Goal: Transaction & Acquisition: Download file/media

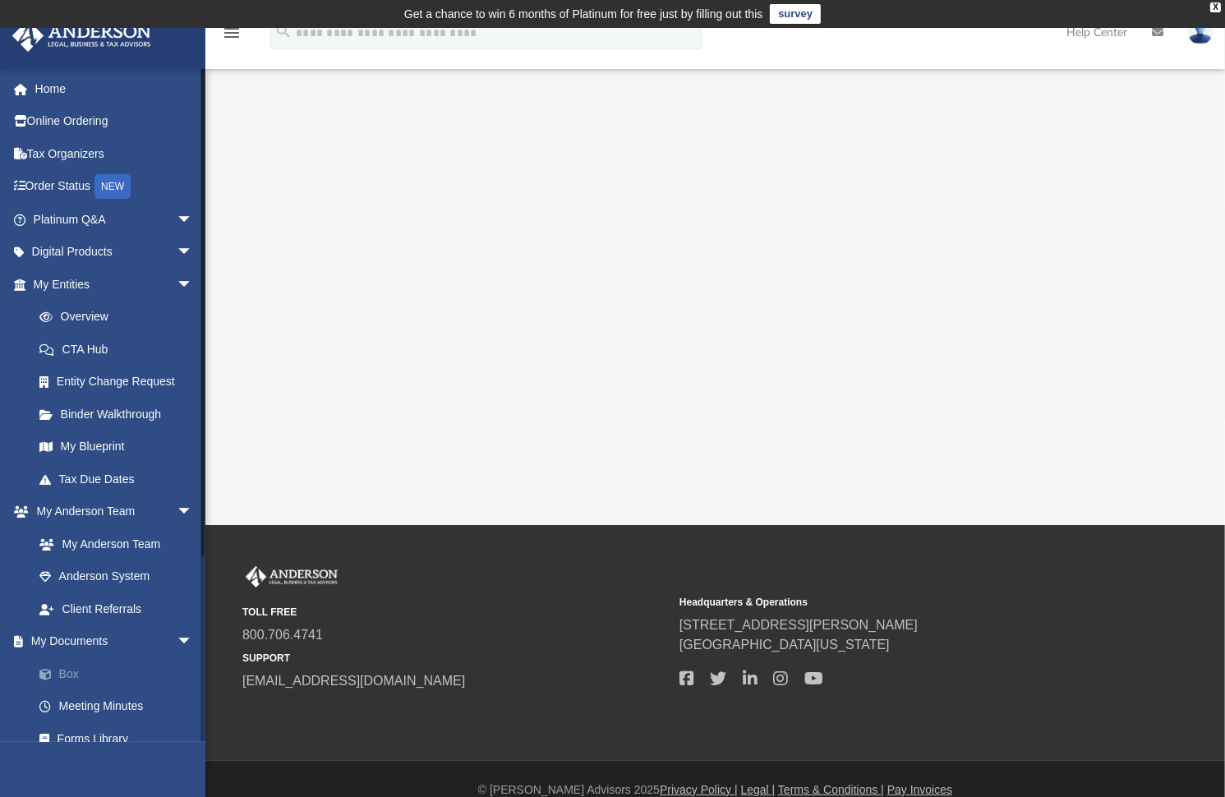
click at [86, 669] on link "Box" at bounding box center [120, 673] width 195 height 33
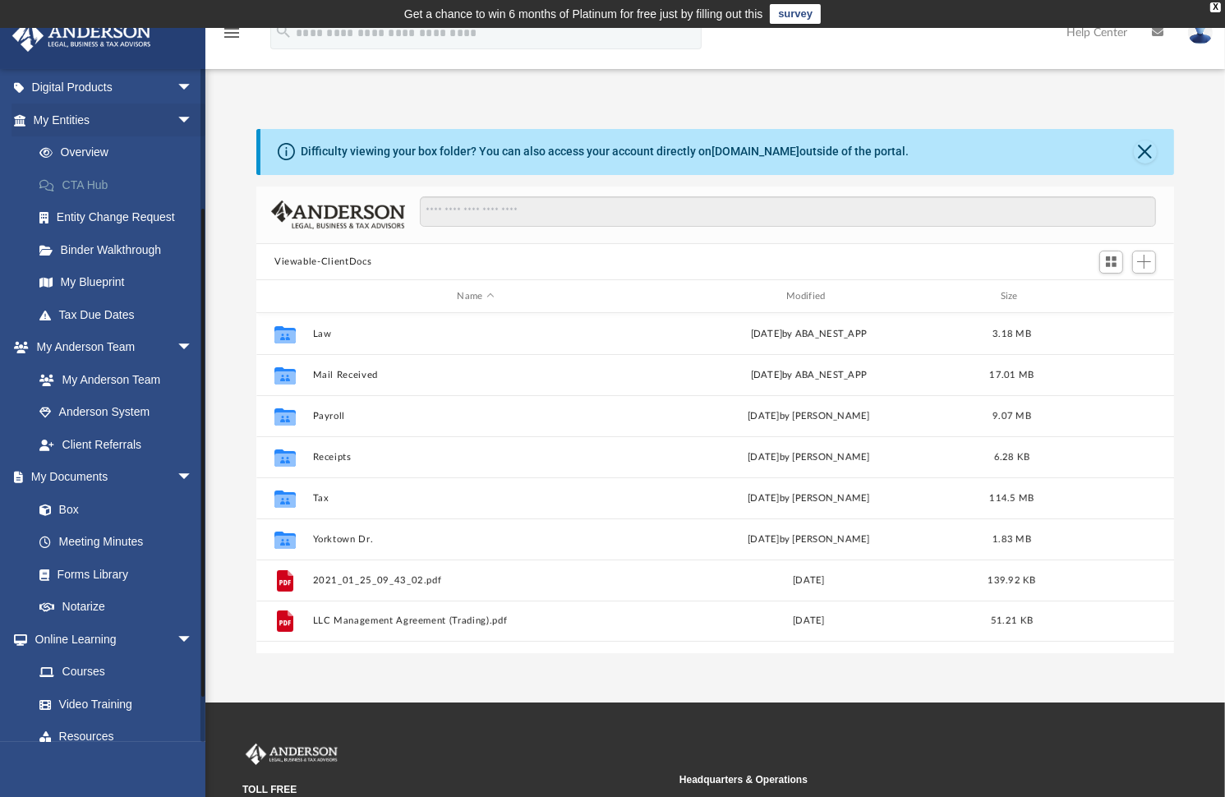
scroll to position [243, 0]
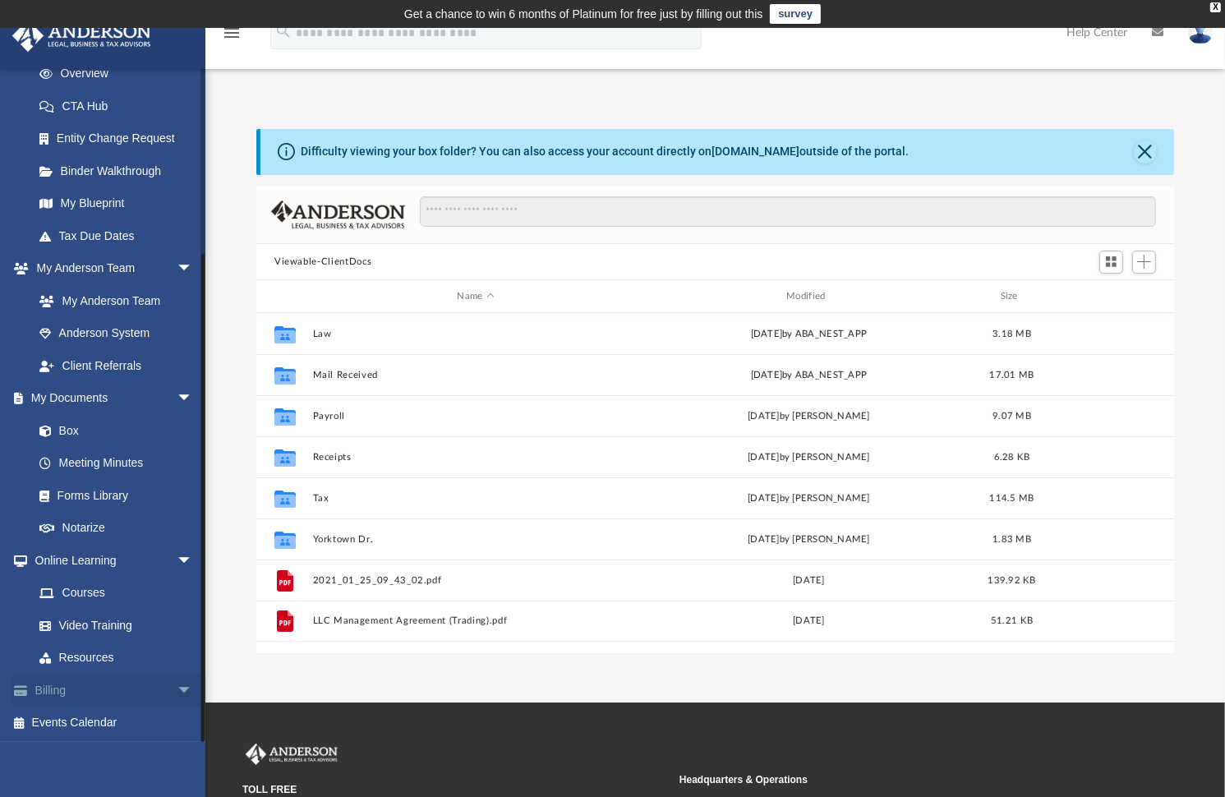
click at [58, 687] on link "Billing arrow_drop_down" at bounding box center [115, 690] width 206 height 33
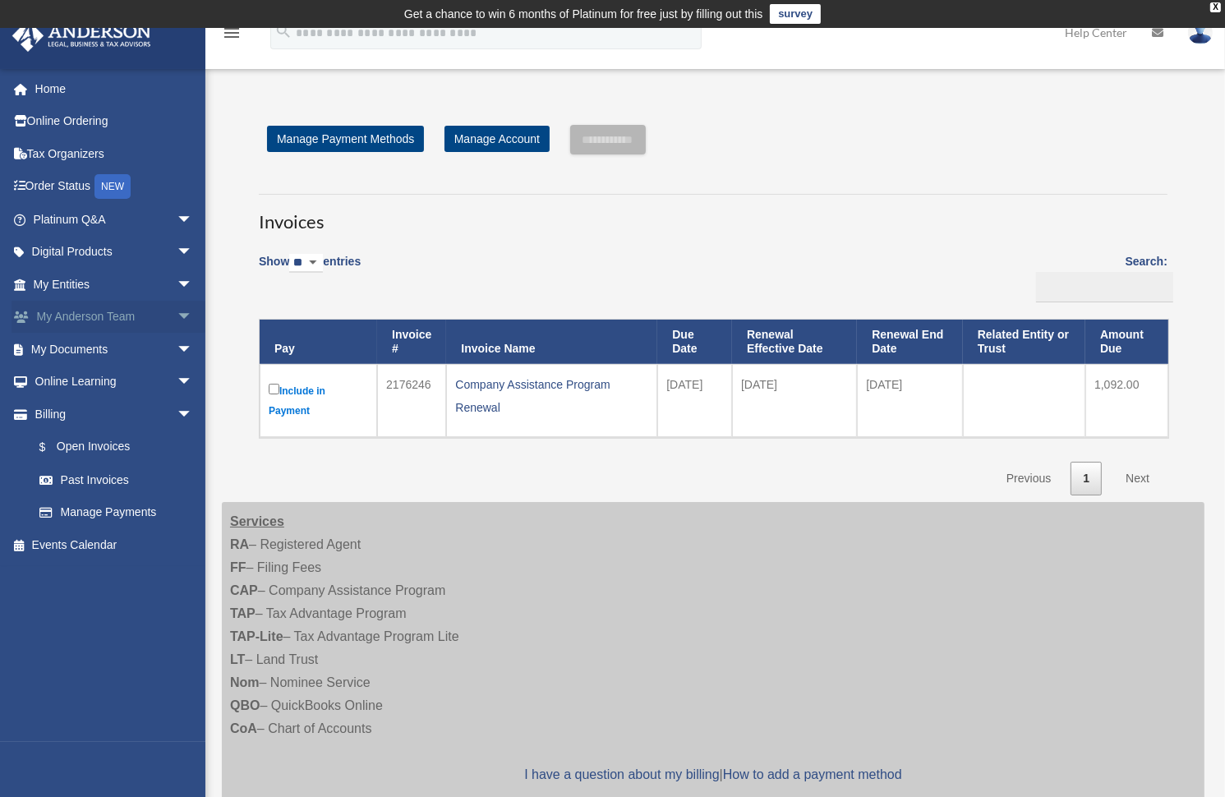
click at [88, 318] on link "My Anderson Team arrow_drop_down" at bounding box center [115, 317] width 206 height 33
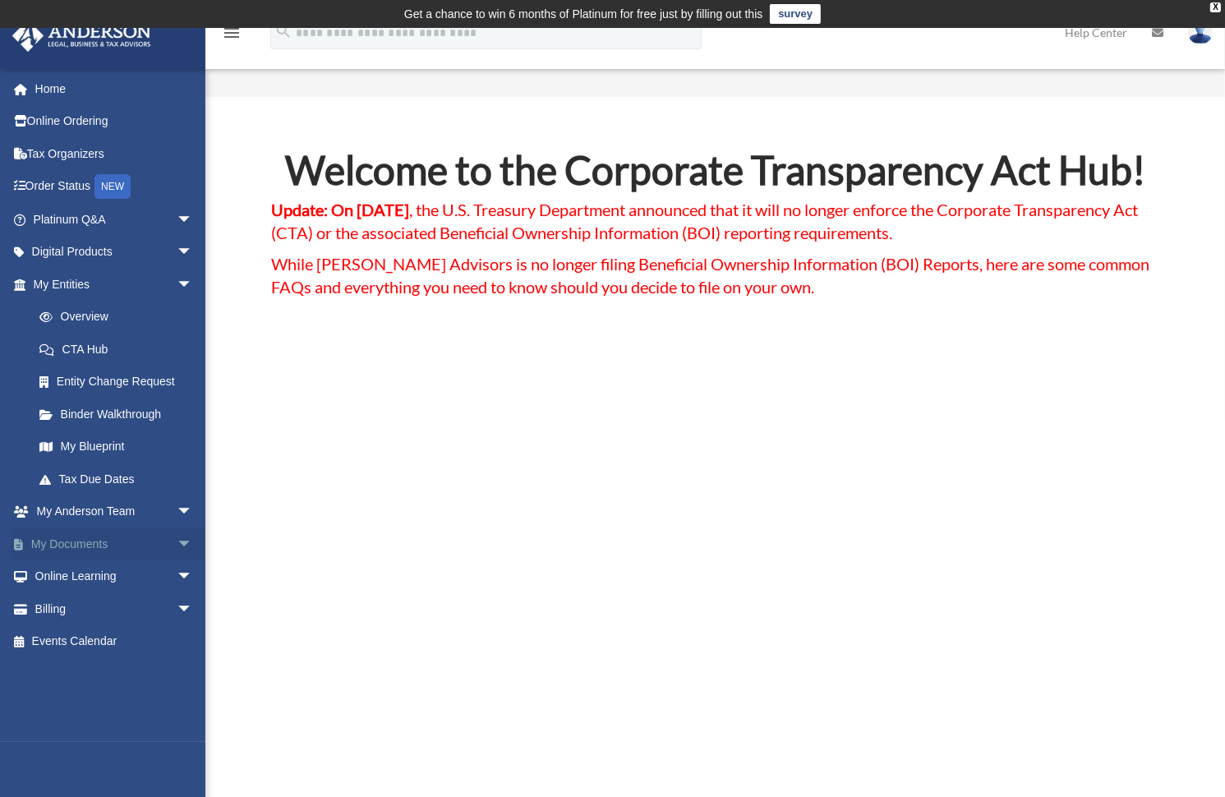
click at [71, 546] on link "My Documents arrow_drop_down" at bounding box center [115, 544] width 206 height 33
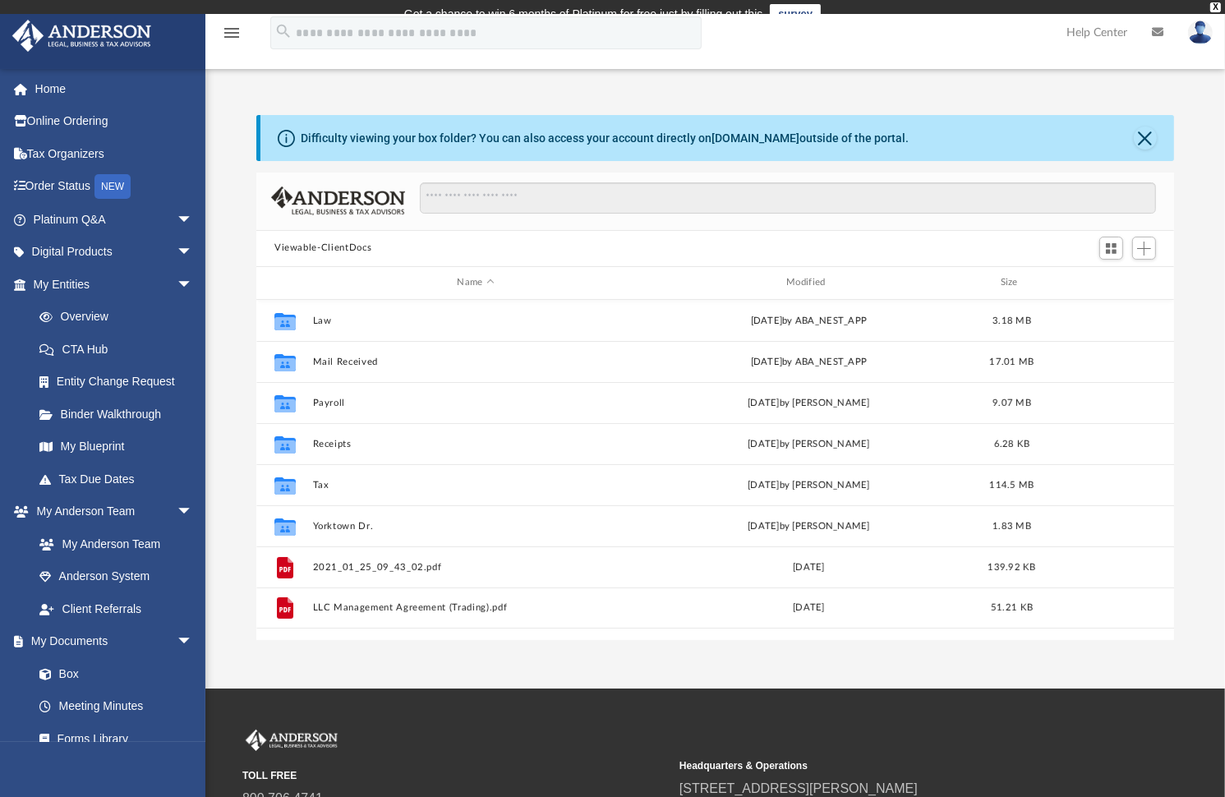
scroll to position [361, 906]
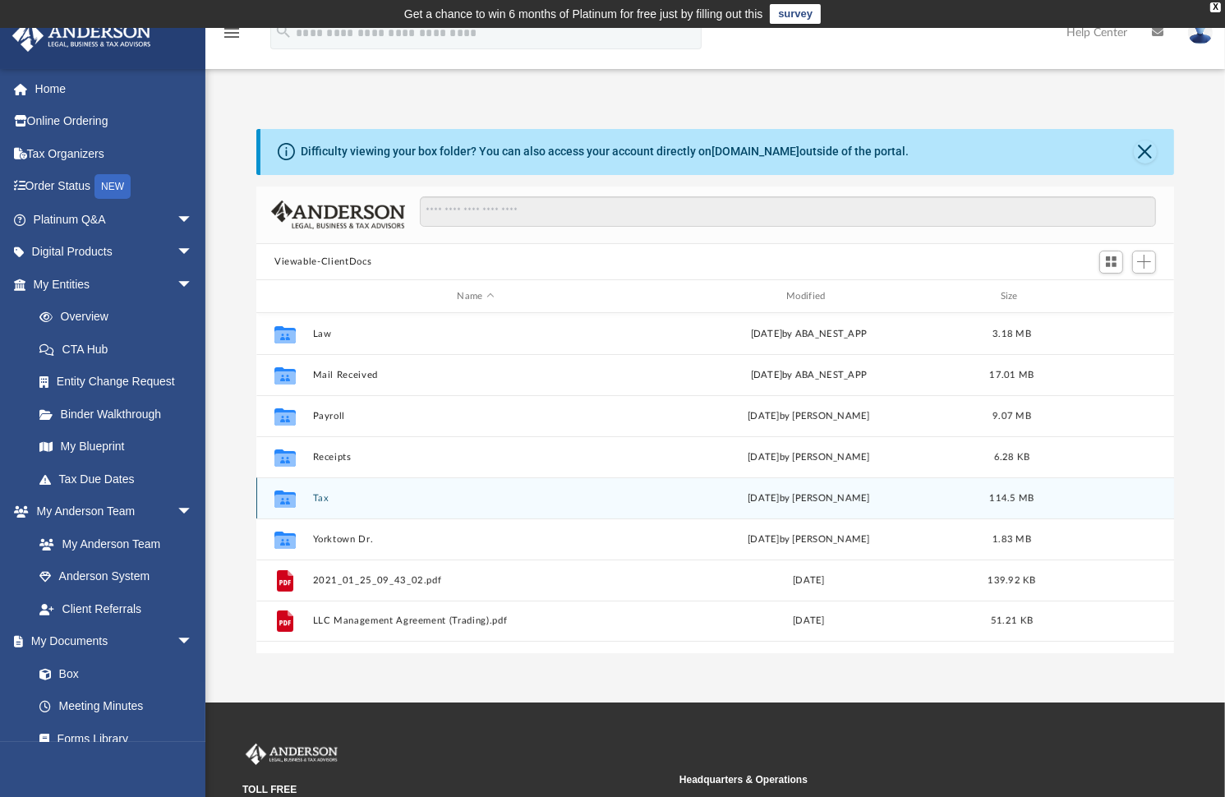
click at [292, 499] on icon "grid" at bounding box center [284, 501] width 21 height 13
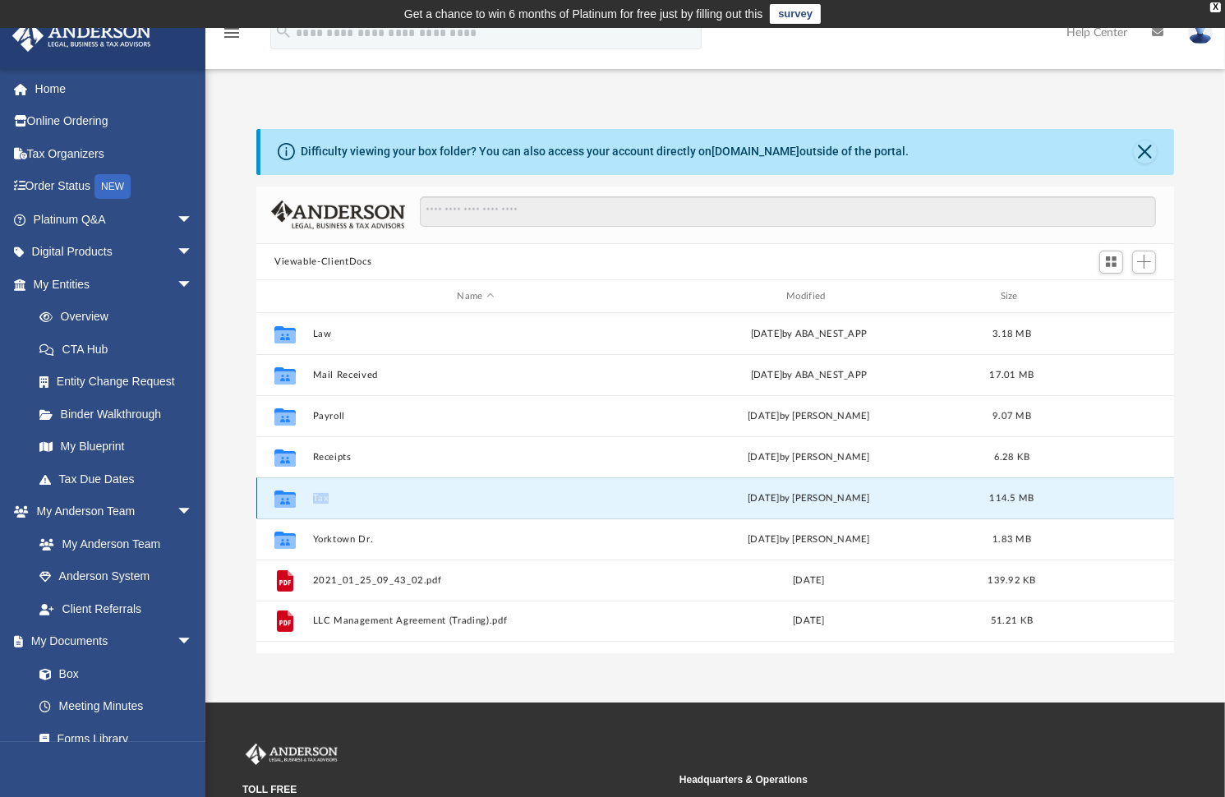
click at [292, 499] on icon "grid" at bounding box center [284, 501] width 21 height 13
drag, startPoint x: 292, startPoint y: 499, endPoint x: 403, endPoint y: 498, distance: 111.8
click at [403, 498] on button "Tax" at bounding box center [476, 498] width 326 height 11
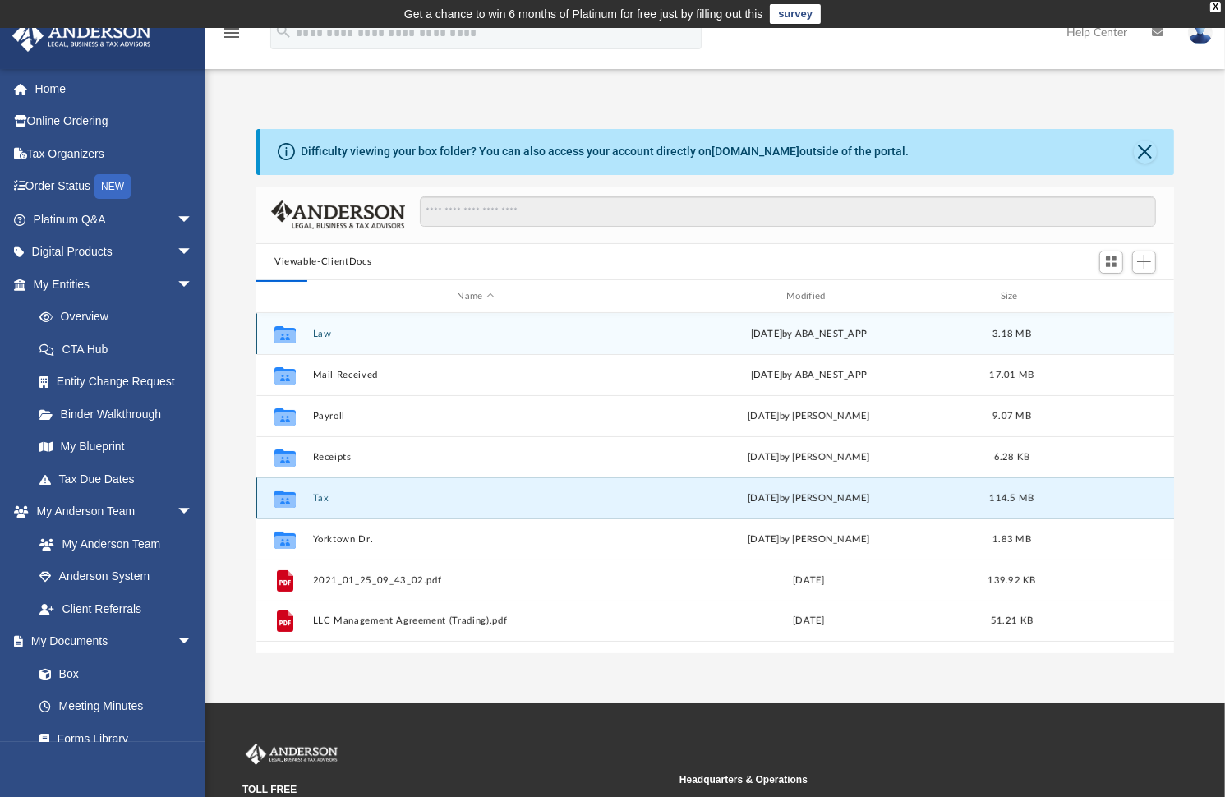
click at [767, 492] on div "Thu Sep 18 2025 by Alex Price" at bounding box center [809, 498] width 326 height 15
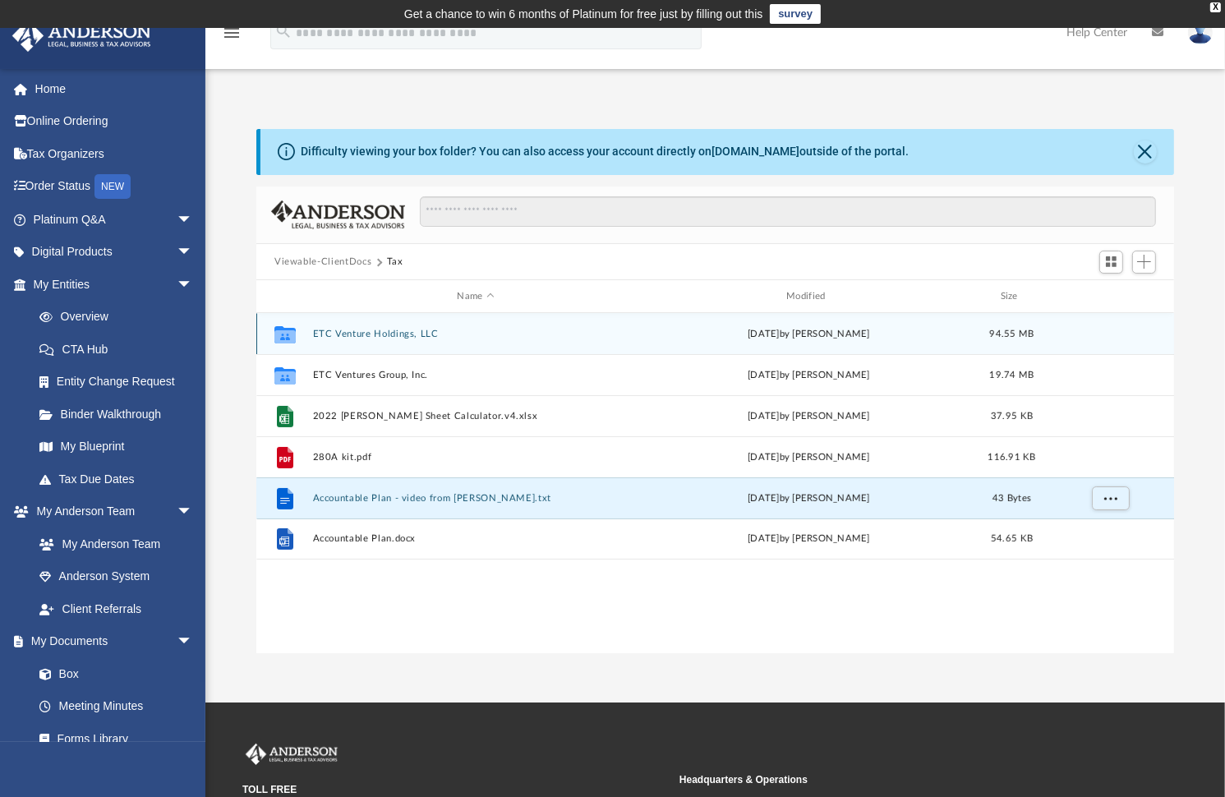
click at [414, 335] on button "ETC Venture Holdings, LLC" at bounding box center [476, 334] width 326 height 11
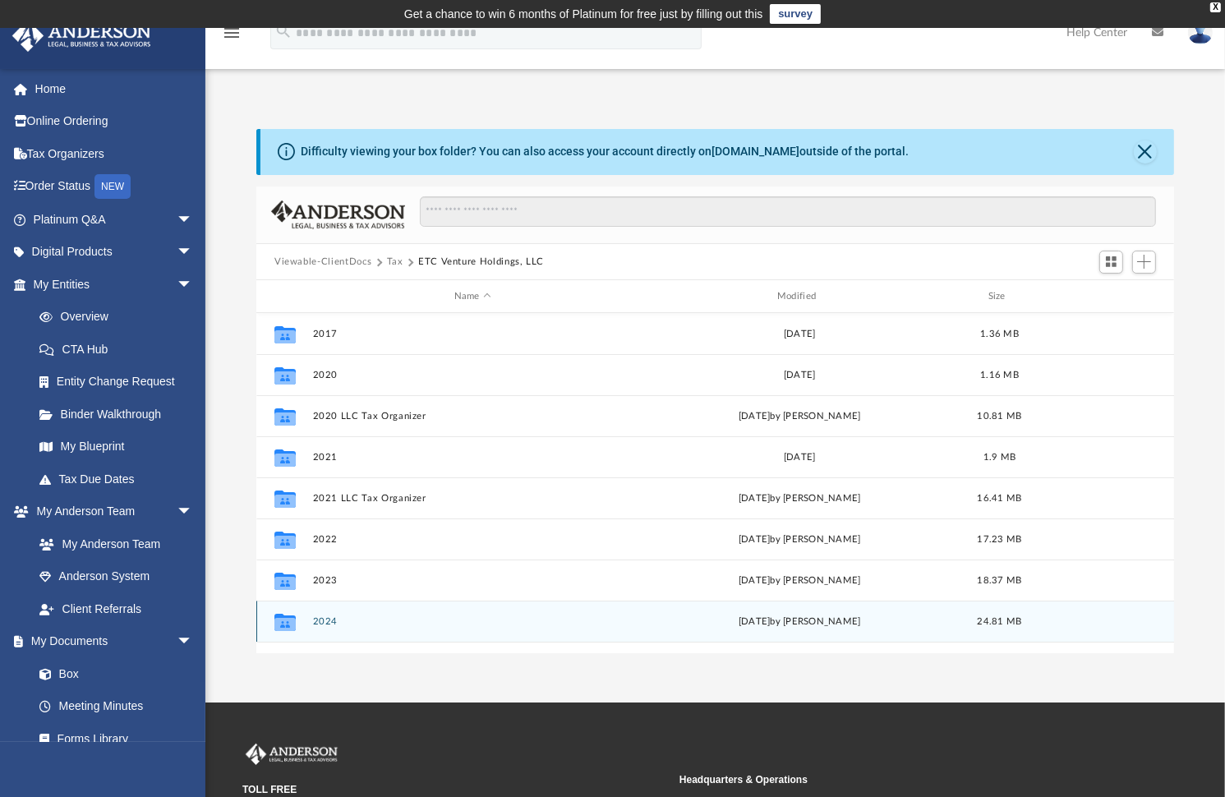
click at [280, 622] on icon "grid" at bounding box center [284, 624] width 21 height 13
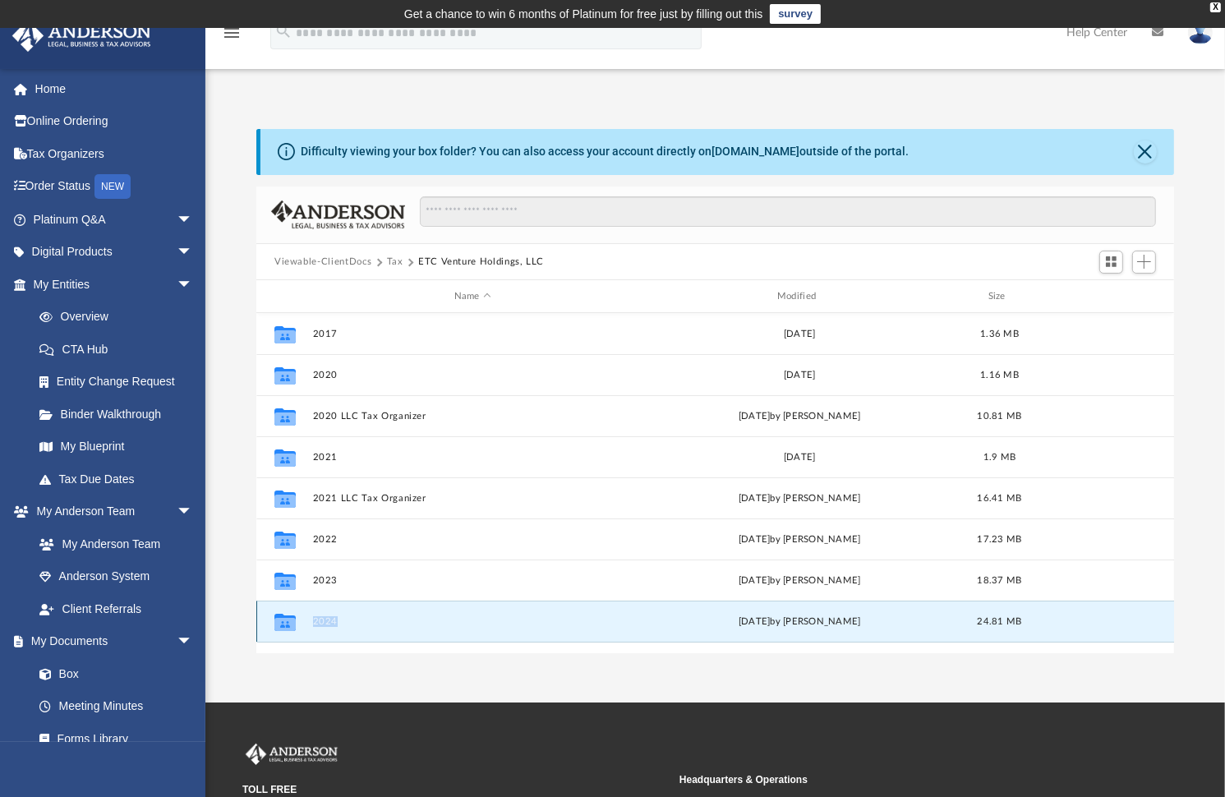
click at [280, 622] on icon "grid" at bounding box center [284, 624] width 21 height 13
drag, startPoint x: 280, startPoint y: 622, endPoint x: 330, endPoint y: 620, distance: 50.2
click at [330, 620] on button "2024" at bounding box center [473, 621] width 320 height 11
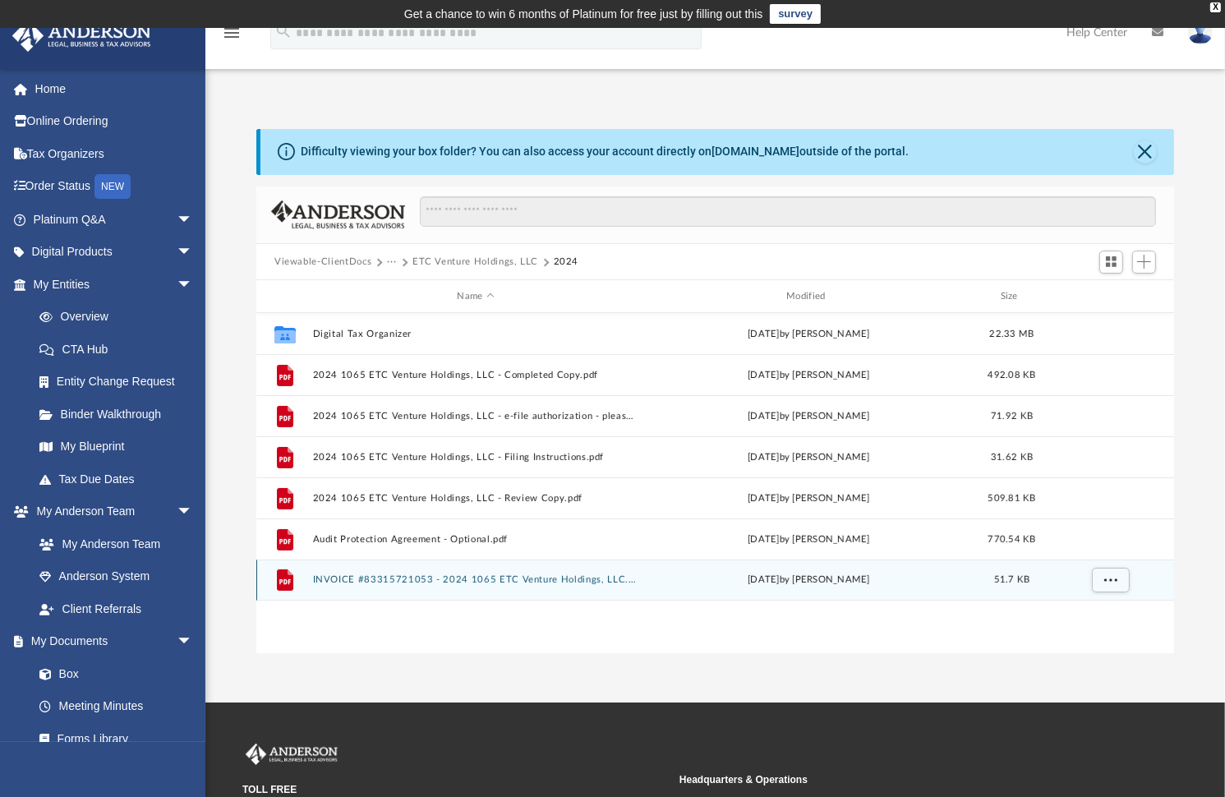
click at [474, 582] on button "INVOICE #83315721053 - 2024 1065 ETC Venture Holdings, LLC.pdf" at bounding box center [476, 580] width 326 height 11
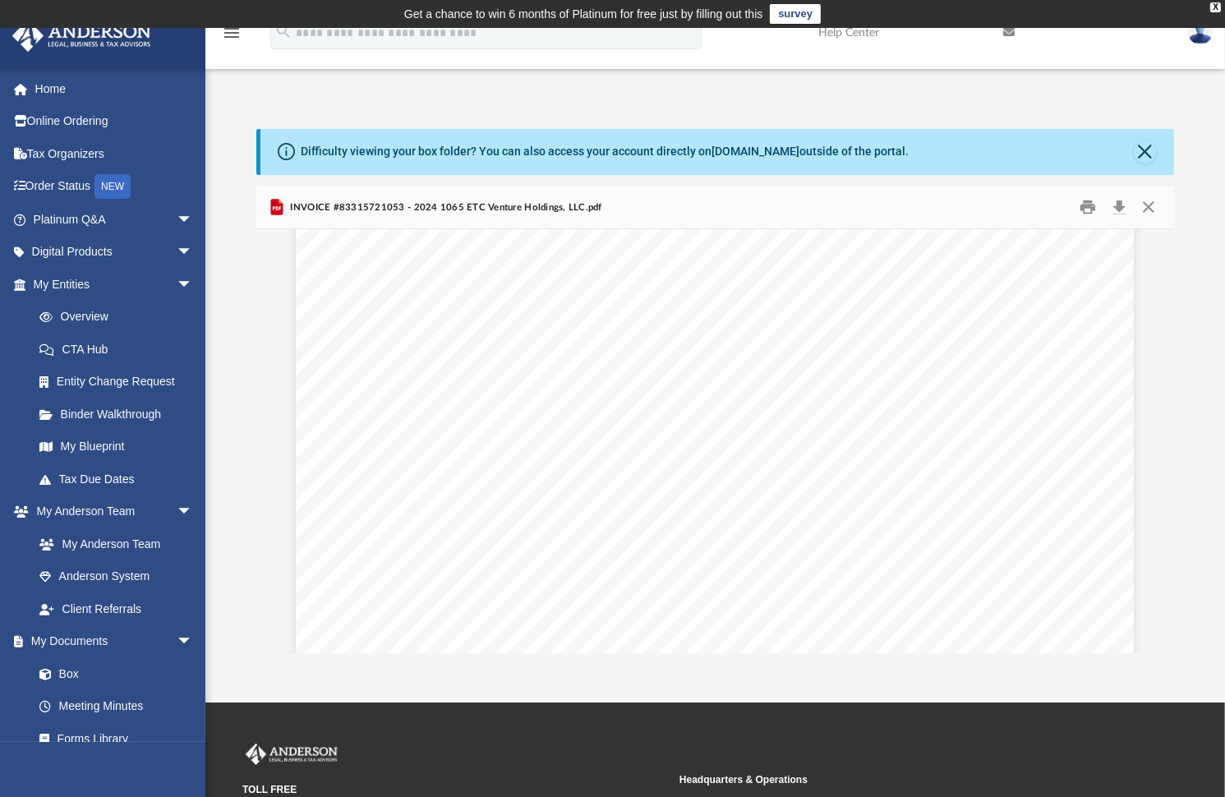
scroll to position [0, 0]
drag, startPoint x: 649, startPoint y: 414, endPoint x: 1118, endPoint y: 205, distance: 512.8
click at [1118, 205] on button "Download" at bounding box center [1119, 207] width 30 height 25
click at [912, 443] on span "83315721053" at bounding box center [910, 443] width 69 height 12
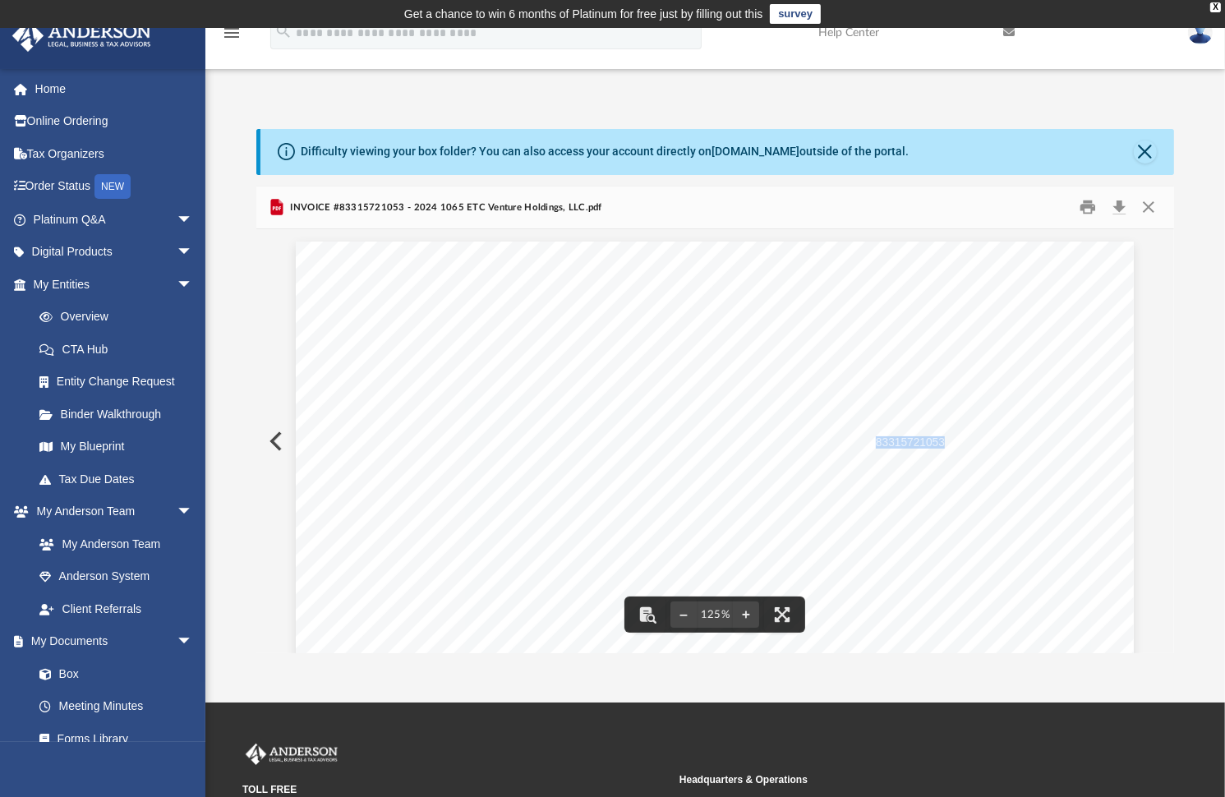
click at [313, 376] on div "Item Type Description Amount Product 2024 1065 ETC Venture Holdings, LLC - Tax …" at bounding box center [715, 784] width 838 height 1085
